Goal: Task Accomplishment & Management: Manage account settings

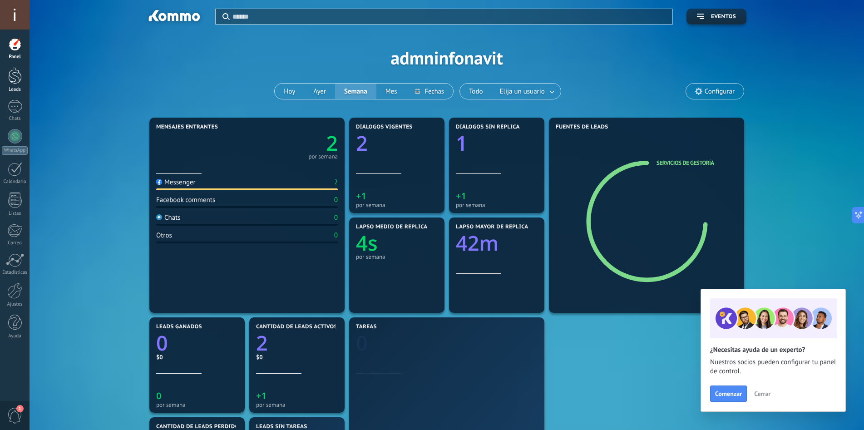
click at [11, 85] on link "Leads" at bounding box center [15, 79] width 30 height 25
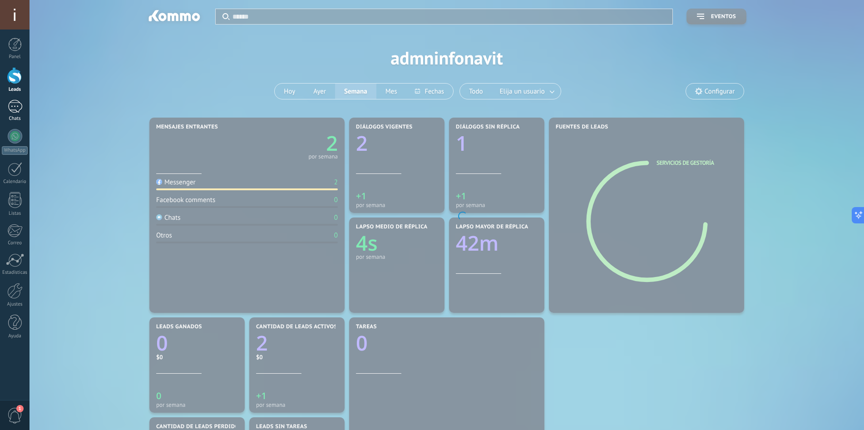
click at [10, 102] on div at bounding box center [15, 106] width 15 height 13
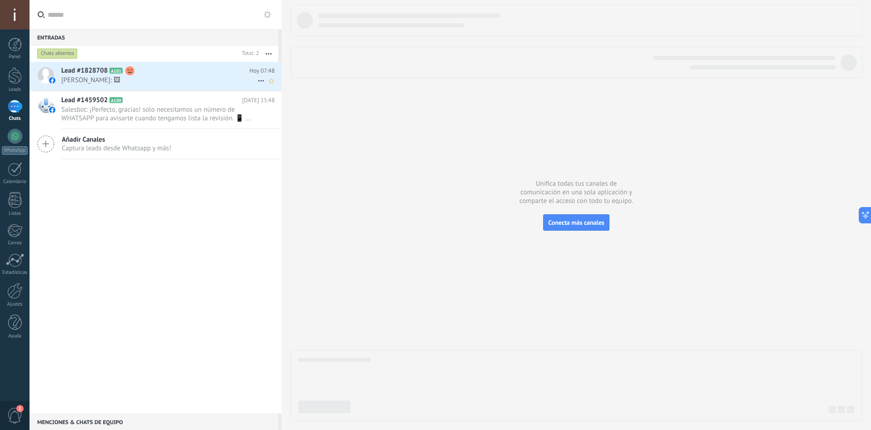
click at [174, 74] on h2 "Lead #1828708 A101" at bounding box center [155, 70] width 188 height 9
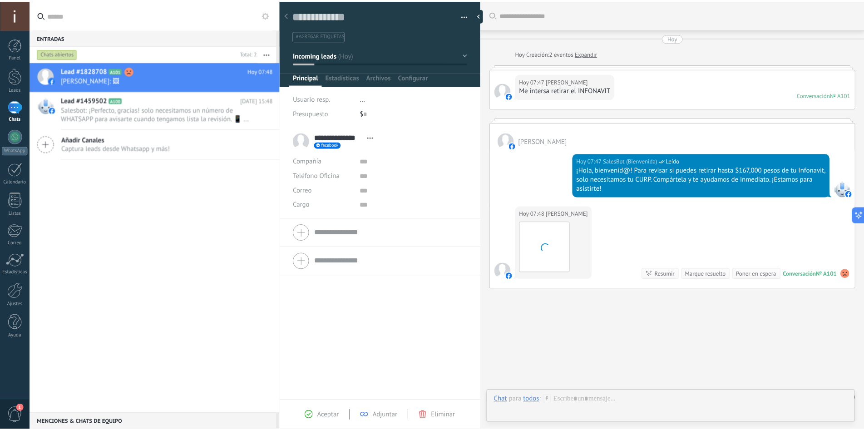
scroll to position [17, 0]
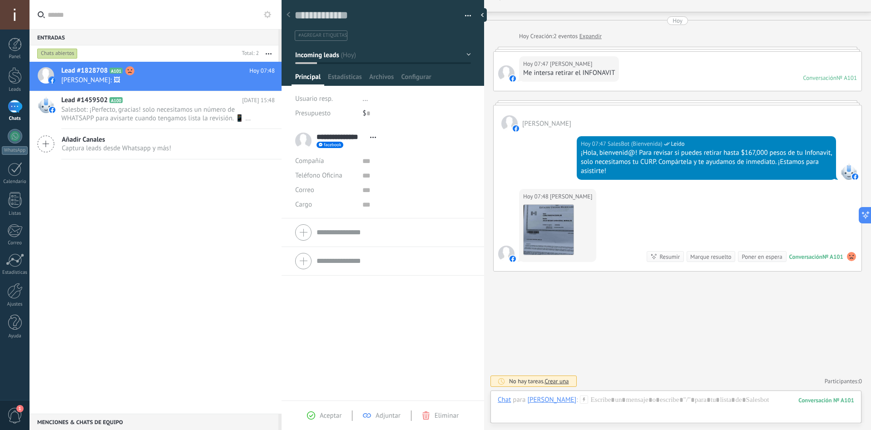
click at [351, 54] on button "Incoming leads" at bounding box center [383, 55] width 176 height 16
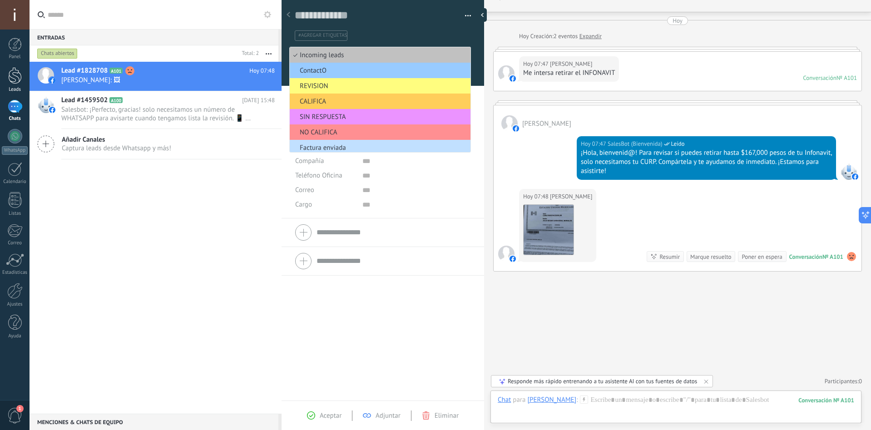
click at [22, 78] on link "Leads" at bounding box center [15, 79] width 30 height 25
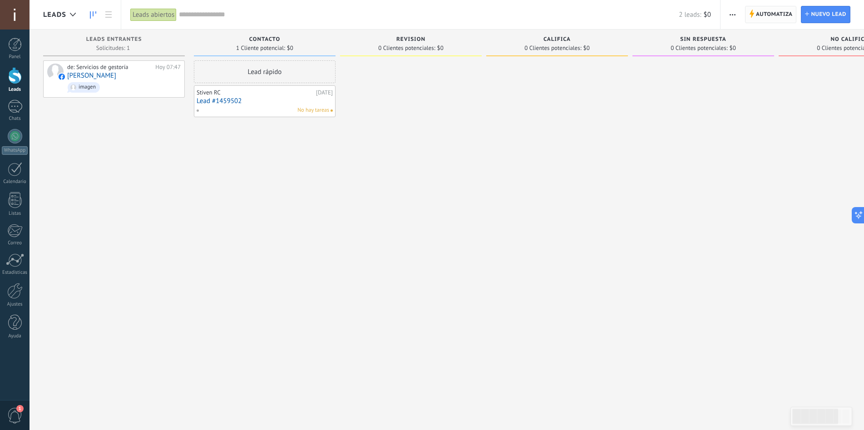
click at [786, 15] on span "Automatiza" at bounding box center [774, 14] width 37 height 16
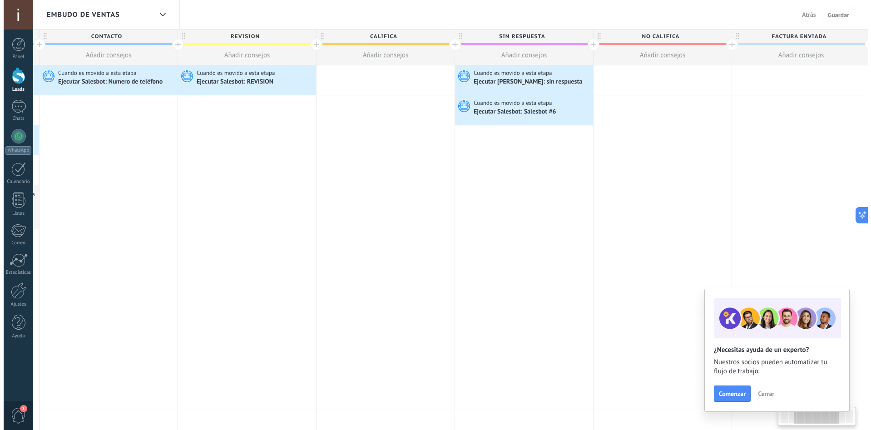
scroll to position [0, 559]
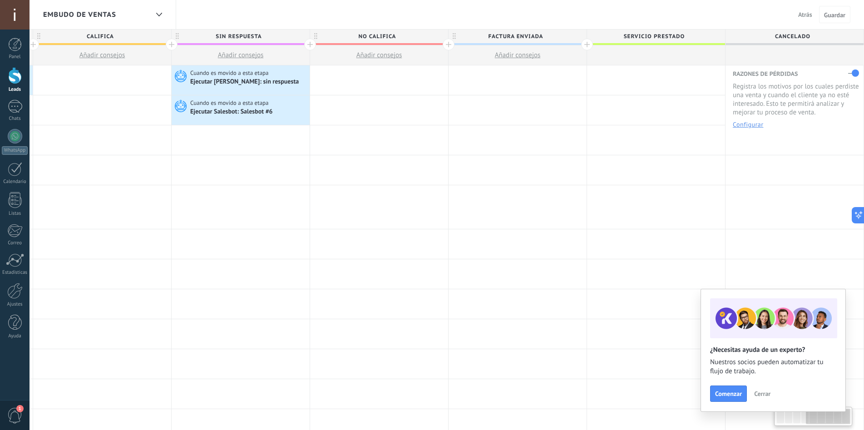
drag, startPoint x: 802, startPoint y: 421, endPoint x: 832, endPoint y: 396, distance: 39.6
click at [832, 425] on div at bounding box center [813, 416] width 78 height 19
drag, startPoint x: 689, startPoint y: 38, endPoint x: 607, endPoint y: 34, distance: 82.7
click at [607, 34] on span "Servicio prestado" at bounding box center [654, 37] width 134 height 14
drag, startPoint x: 623, startPoint y: 35, endPoint x: 704, endPoint y: 34, distance: 80.4
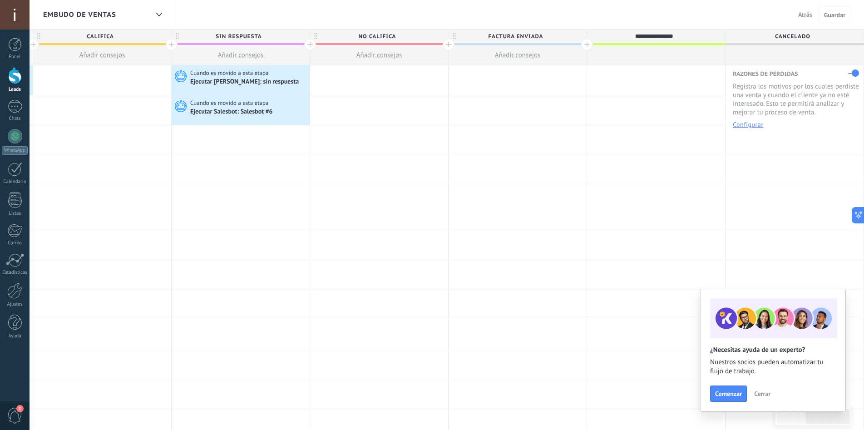
click at [704, 34] on input "**********" at bounding box center [654, 37] width 120 height 14
type input "**********"
click at [558, 37] on span "Factura enviada" at bounding box center [516, 37] width 134 height 14
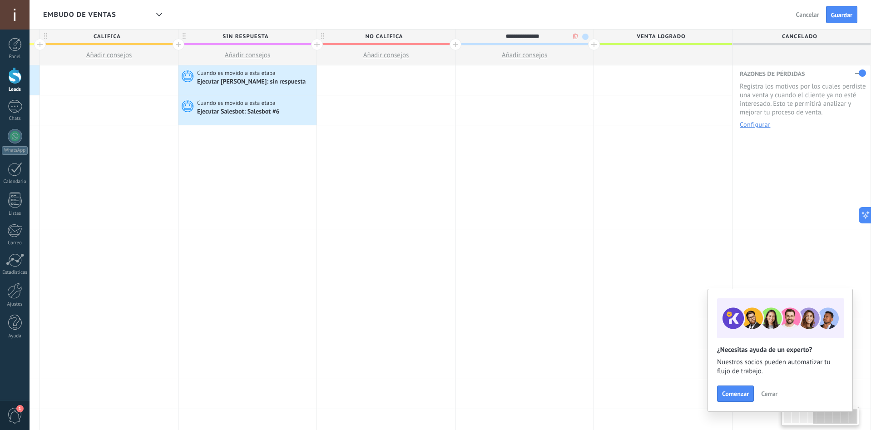
click at [565, 35] on body ".abccls-1,.abccls-2{fill-rule:evenodd}.abccls-2{fill:#fff} .abfcls-1{fill:none}…" at bounding box center [435, 215] width 871 height 430
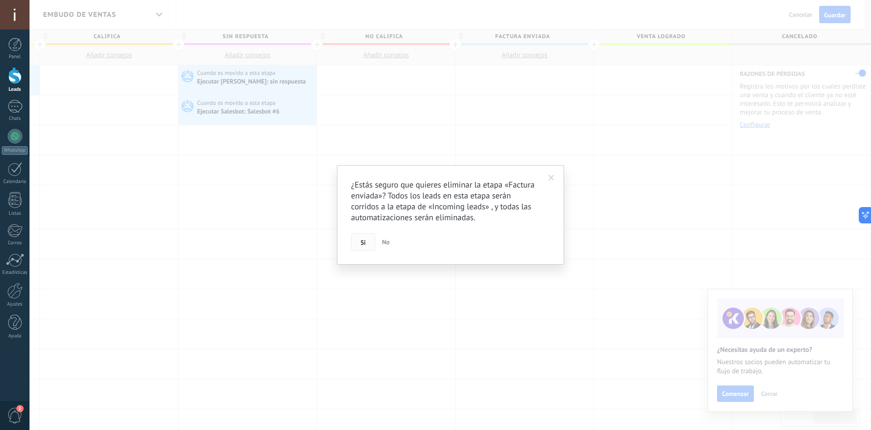
click at [357, 241] on button "Si" at bounding box center [363, 241] width 24 height 17
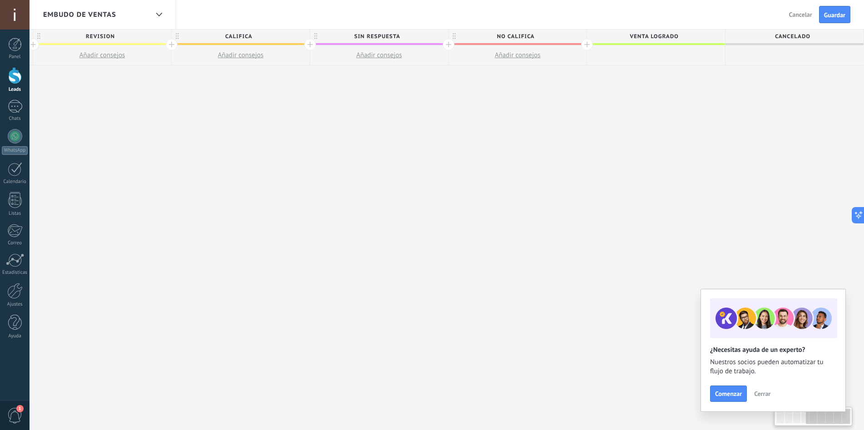
scroll to position [0, 413]
click at [836, 20] on button "Guardar" at bounding box center [834, 14] width 31 height 17
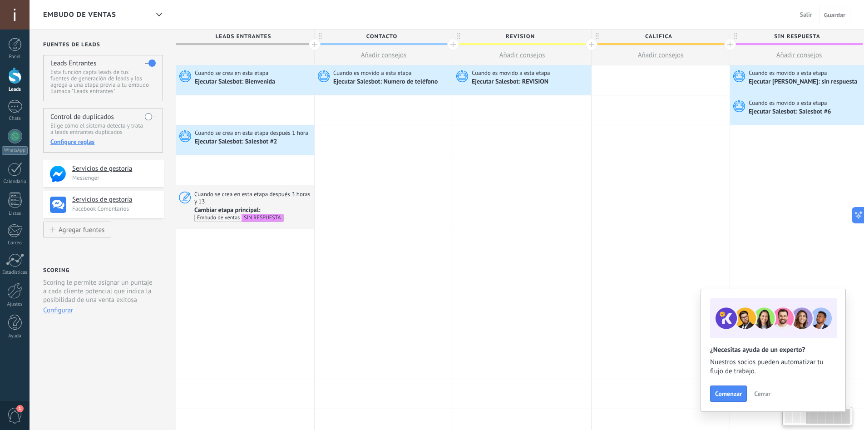
scroll to position [0, 413]
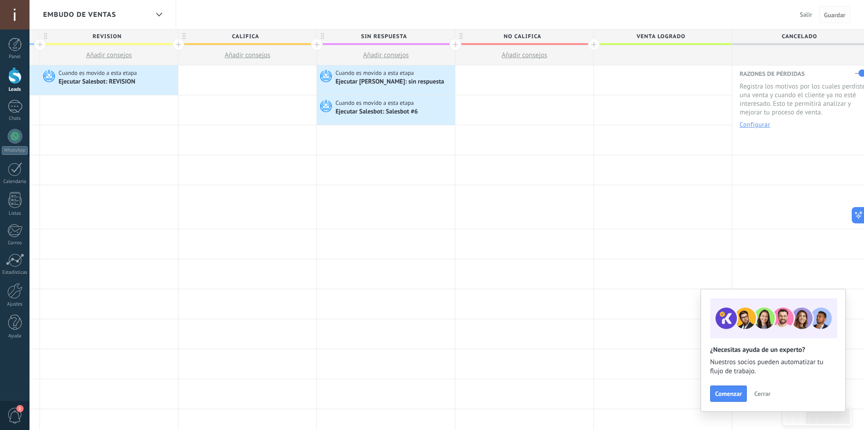
click at [830, 20] on button "Guardar" at bounding box center [834, 14] width 31 height 17
click at [804, 14] on span "Salir" at bounding box center [806, 14] width 12 height 8
